Goal: Task Accomplishment & Management: Use online tool/utility

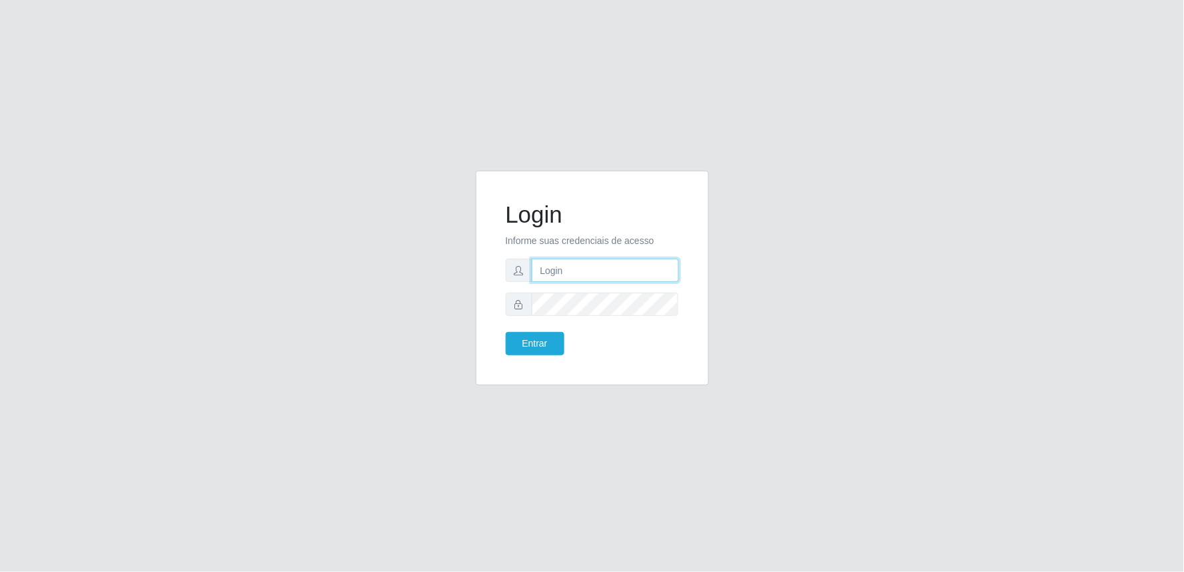
click at [602, 270] on input "text" at bounding box center [605, 270] width 147 height 23
type input "[EMAIL_ADDRESS][DOMAIN_NAME]"
click at [506, 332] on button "Entrar" at bounding box center [535, 343] width 59 height 23
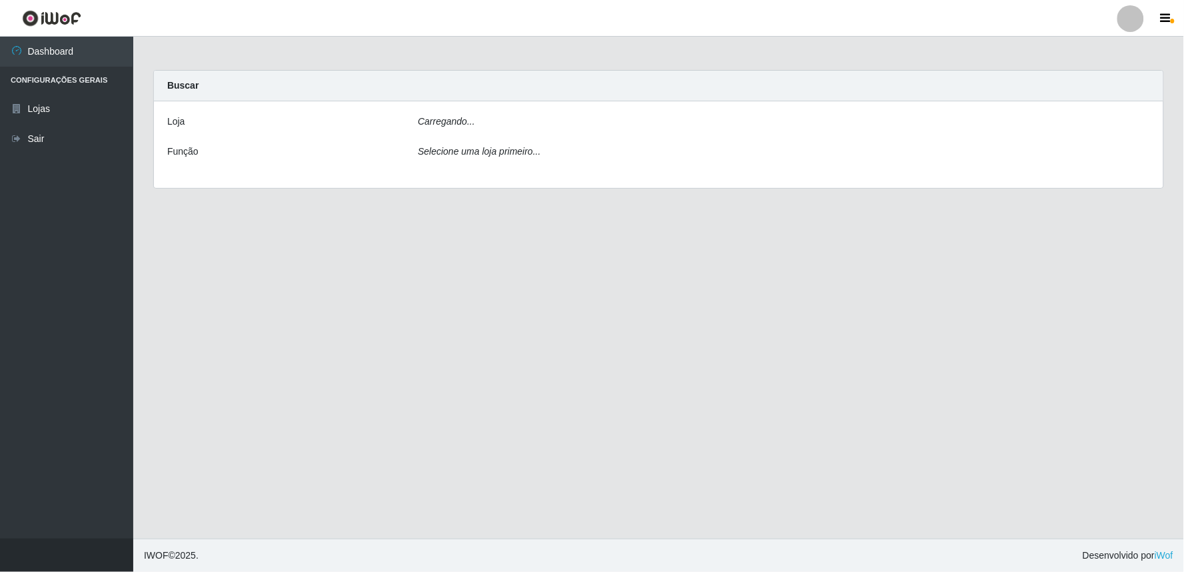
click at [525, 343] on main "Carregando... Buscar [PERSON_NAME]... Função Selecione uma loja primeiro..." at bounding box center [658, 288] width 1051 height 502
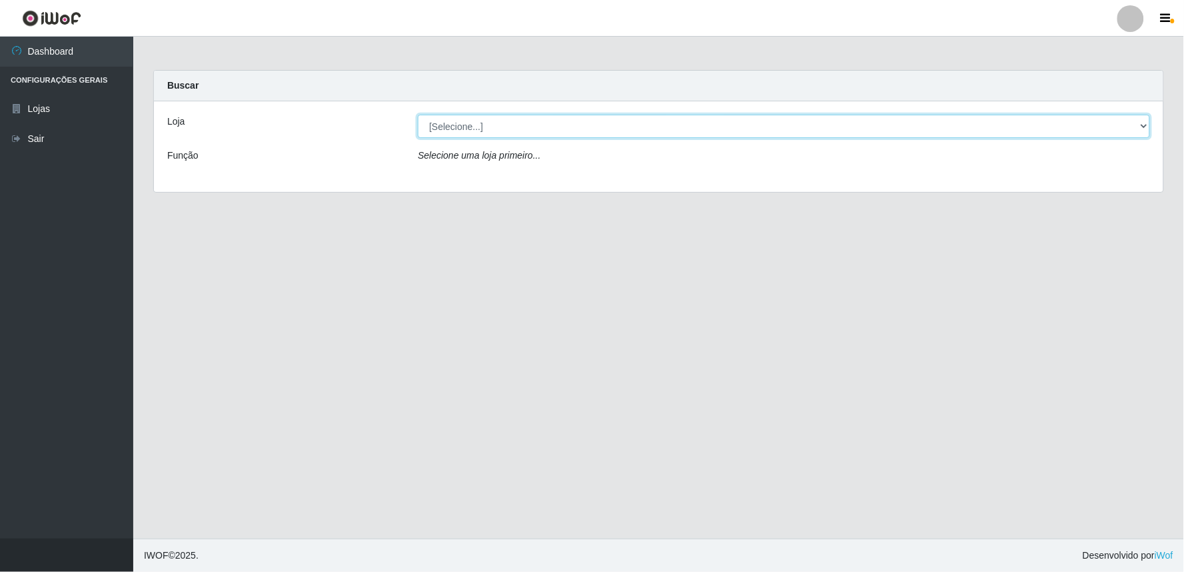
click at [1144, 125] on select "[Selecione...] Queiroz Atacadão - Ceará Mirim" at bounding box center [784, 126] width 732 height 23
select select "465"
click at [418, 115] on select "[Selecione...] Queiroz Atacadão - Ceará Mirim" at bounding box center [784, 126] width 732 height 23
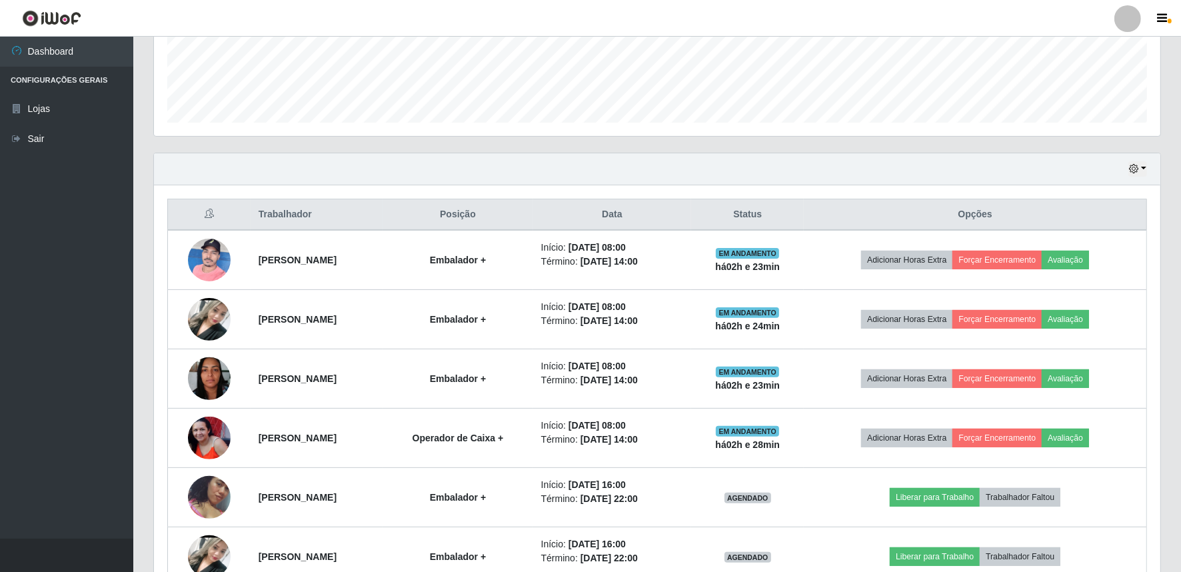
scroll to position [353, 0]
click at [1143, 164] on button "button" at bounding box center [1137, 169] width 19 height 15
click at [1090, 222] on button "1 dia" at bounding box center [1092, 221] width 105 height 28
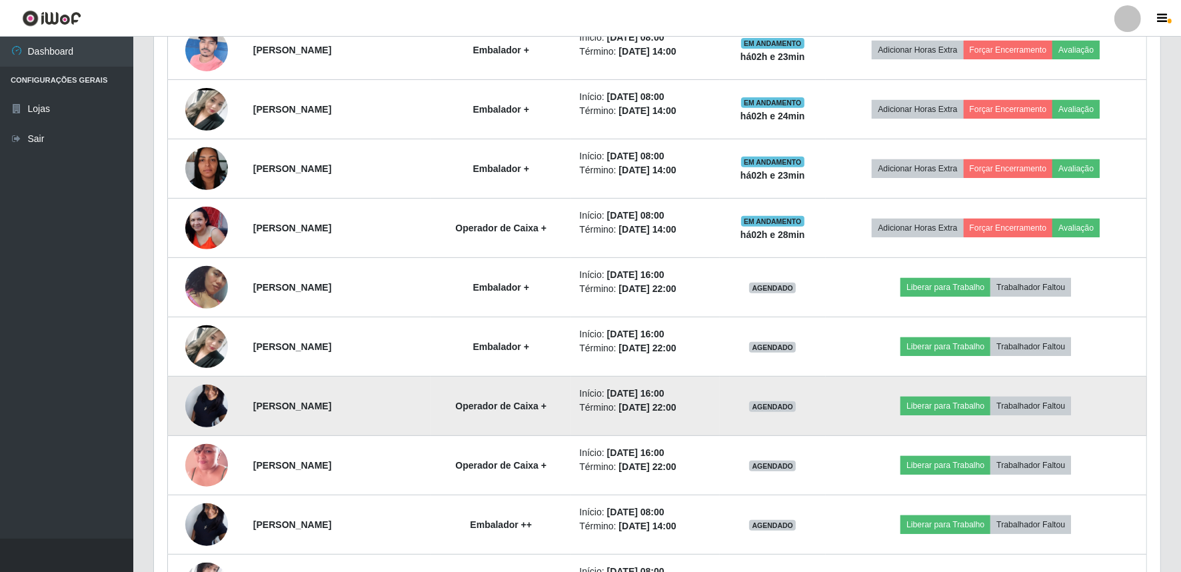
scroll to position [728, 0]
